Goal: Task Accomplishment & Management: Use online tool/utility

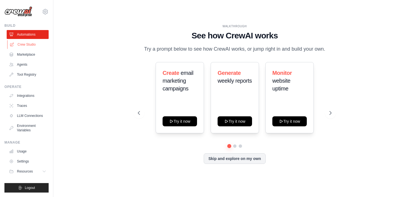
click at [31, 42] on link "Crew Studio" at bounding box center [28, 44] width 42 height 9
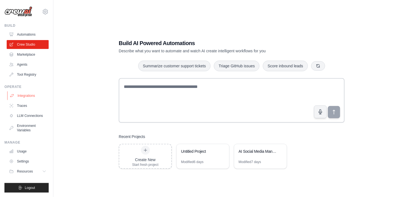
click at [29, 96] on link "Integrations" at bounding box center [28, 95] width 42 height 9
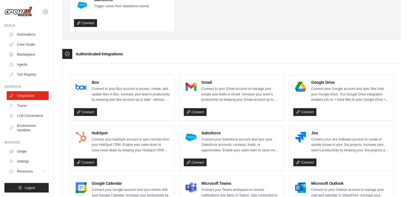
scroll to position [98, 0]
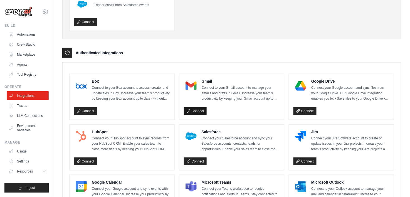
click at [196, 111] on link "Connect" at bounding box center [195, 111] width 23 height 8
click at [24, 35] on link "Automations" at bounding box center [28, 34] width 42 height 9
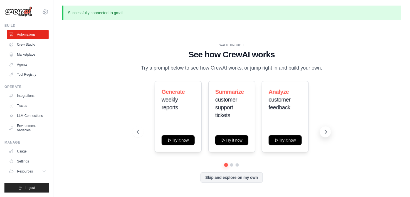
click at [326, 133] on icon at bounding box center [326, 131] width 2 height 3
click at [328, 135] on icon at bounding box center [326, 132] width 6 height 6
click at [327, 135] on icon at bounding box center [326, 132] width 6 height 6
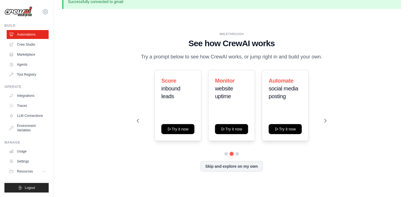
scroll to position [19, 0]
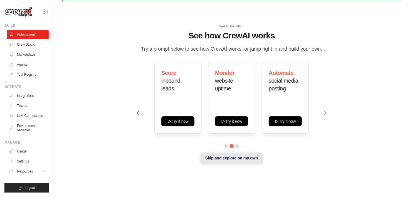
click at [227, 162] on button "Skip and explore on my own" at bounding box center [231, 158] width 62 height 11
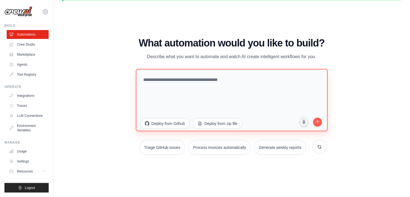
click at [165, 78] on textarea at bounding box center [232, 100] width 192 height 62
click at [252, 70] on textarea "**********" at bounding box center [232, 100] width 192 height 62
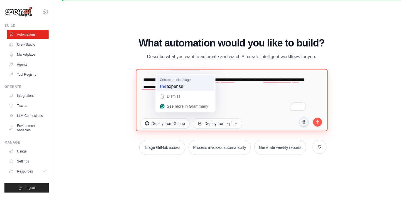
type textarea "**********"
